Goal: Task Accomplishment & Management: Manage account settings

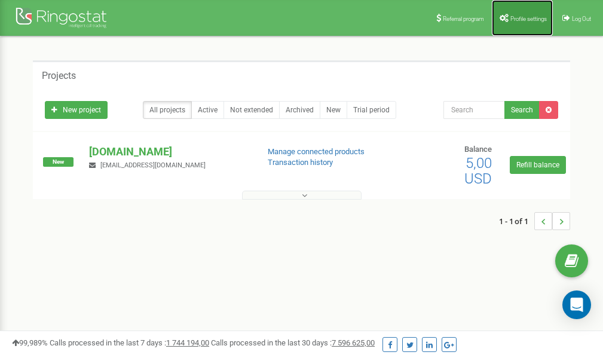
click at [530, 14] on link "Profile settings" at bounding box center [522, 18] width 61 height 36
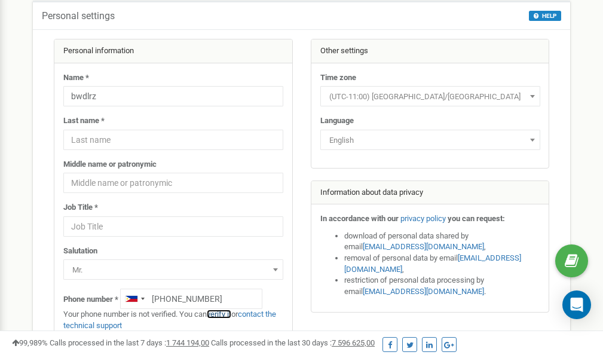
click at [221, 315] on link "verify it" at bounding box center [219, 313] width 24 height 9
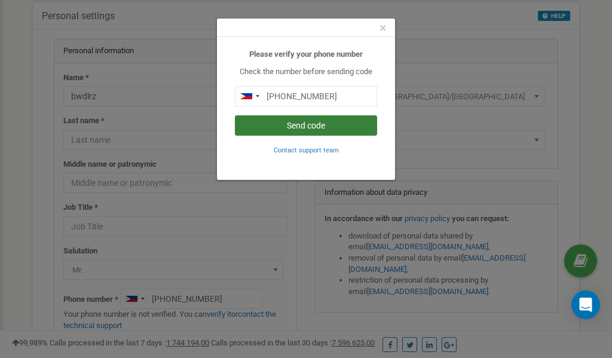
click at [321, 125] on button "Send code" at bounding box center [306, 125] width 142 height 20
